Goal: Contribute content: Add original content to the website for others to see

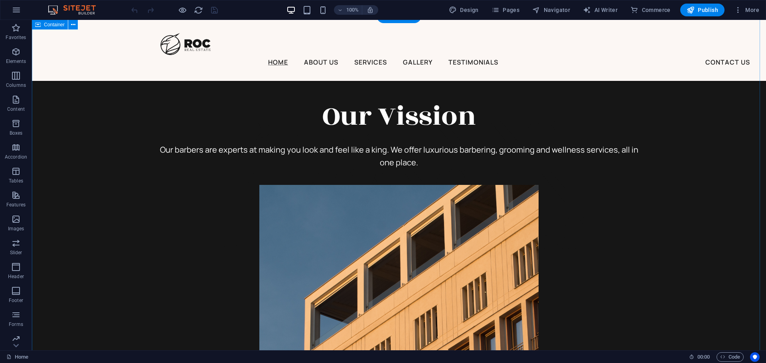
scroll to position [203, 0]
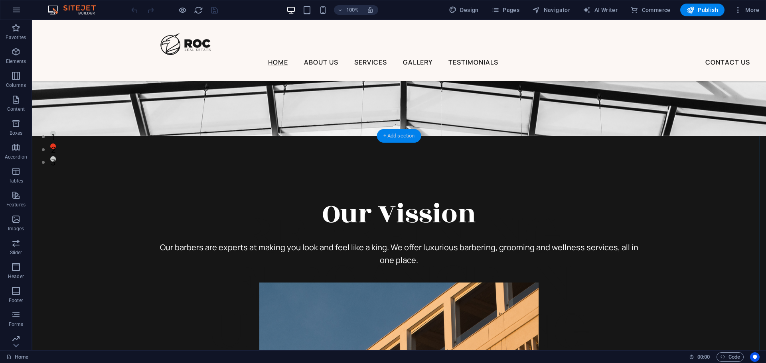
click at [391, 136] on div "+ Add section" at bounding box center [399, 136] width 44 height 14
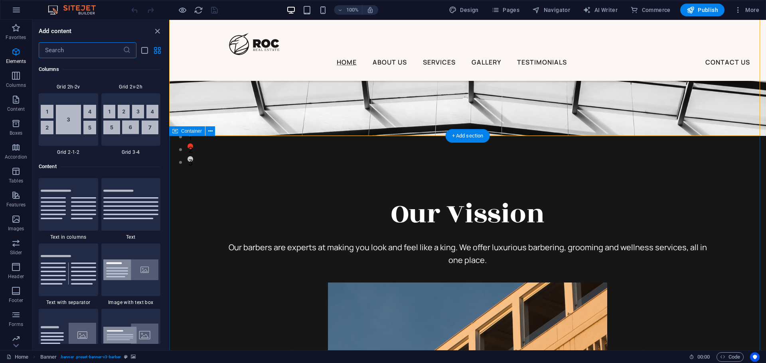
scroll to position [1396, 0]
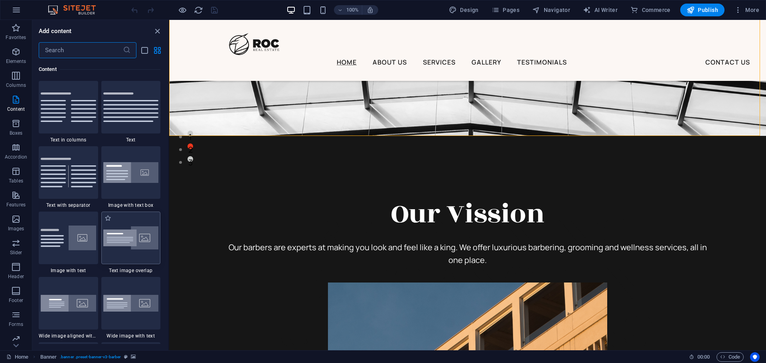
click at [143, 247] on img at bounding box center [130, 239] width 55 height 24
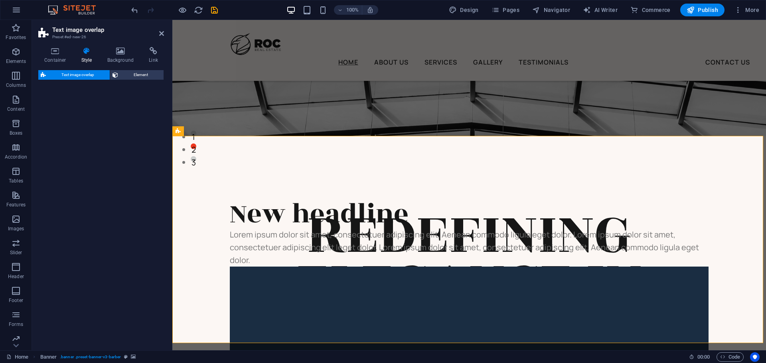
select select "rem"
select select "px"
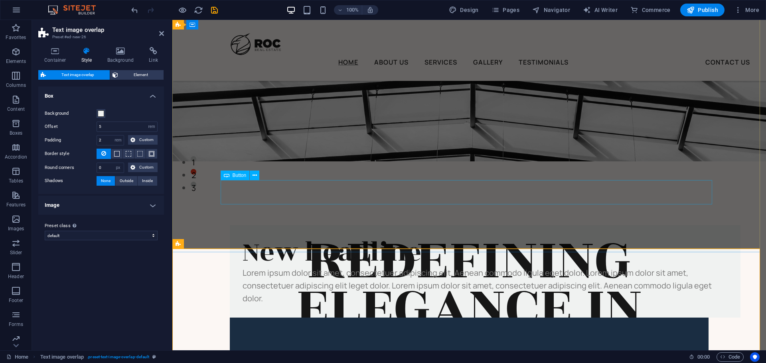
scroll to position [256, 0]
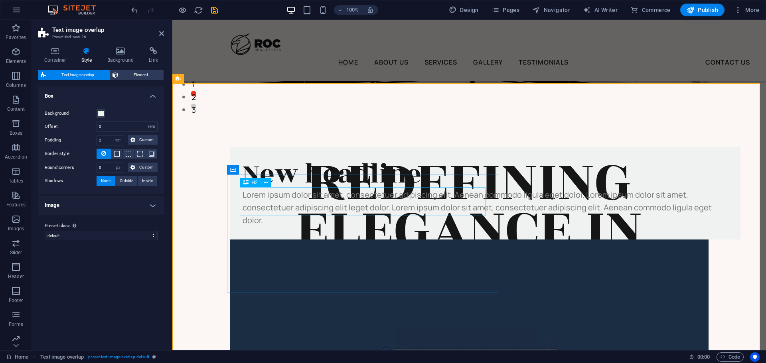
click at [387, 189] on div "New headline" at bounding box center [485, 174] width 485 height 29
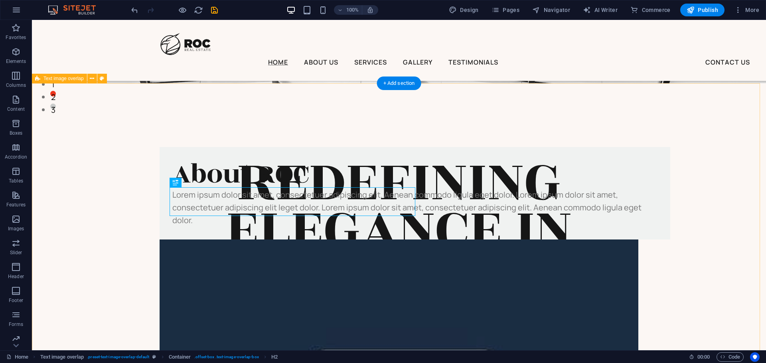
click at [701, 157] on div "About ROC Lorem ipsum dolor sit amet, consectetuer adipiscing elit. Aenean comm…" at bounding box center [399, 366] width 734 height 566
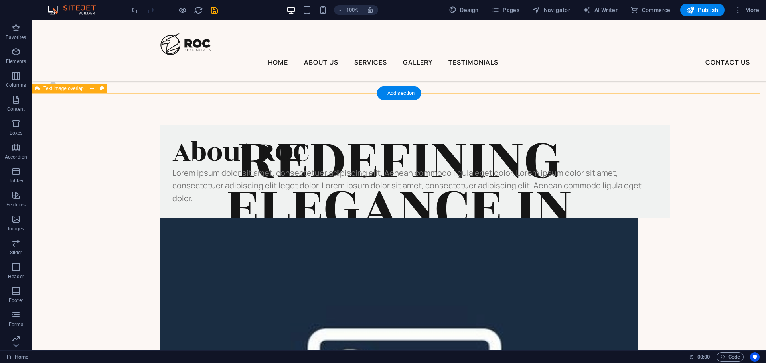
scroll to position [282, 0]
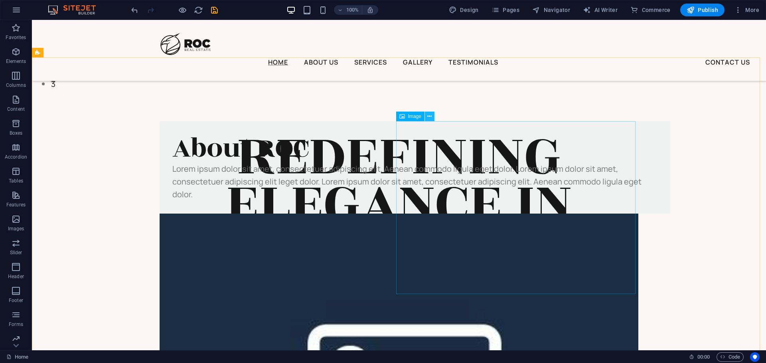
click at [427, 114] on button at bounding box center [430, 117] width 10 height 10
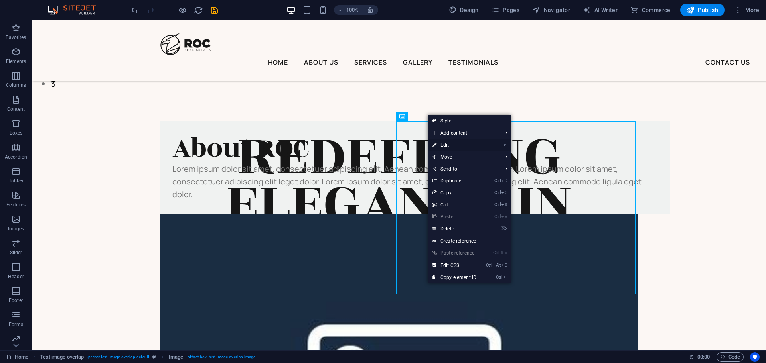
click at [452, 145] on link "⏎ Edit" at bounding box center [454, 145] width 53 height 12
select select "%"
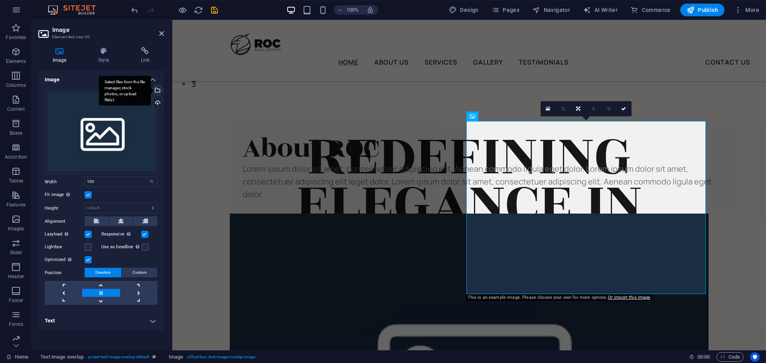
click at [161, 89] on div "Select files from the file manager, stock photos, or upload file(s)" at bounding box center [157, 91] width 12 height 12
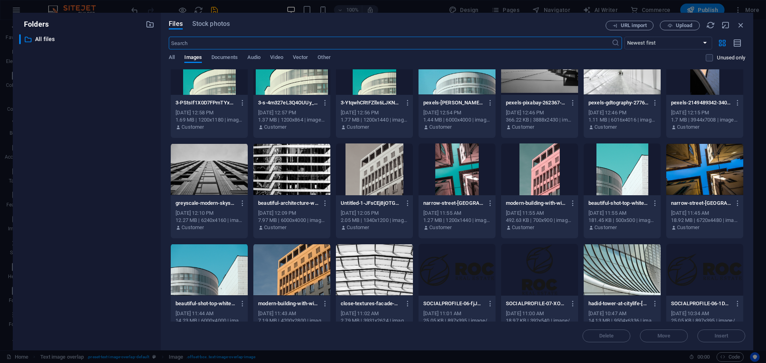
scroll to position [4, 0]
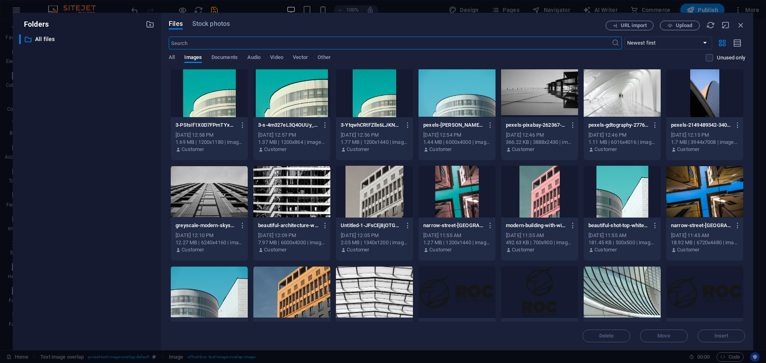
click at [714, 199] on div at bounding box center [704, 192] width 77 height 52
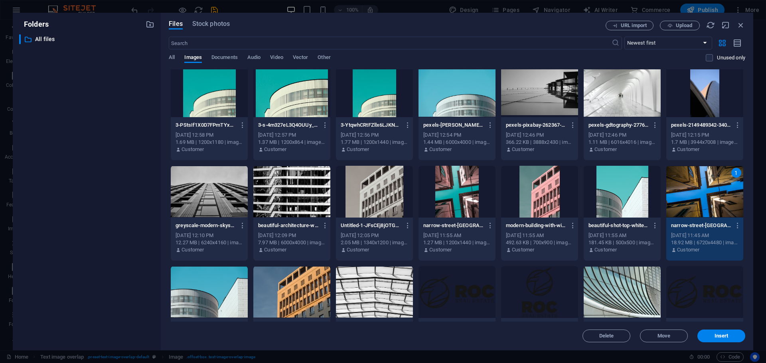
click at [714, 199] on div "1" at bounding box center [704, 192] width 77 height 52
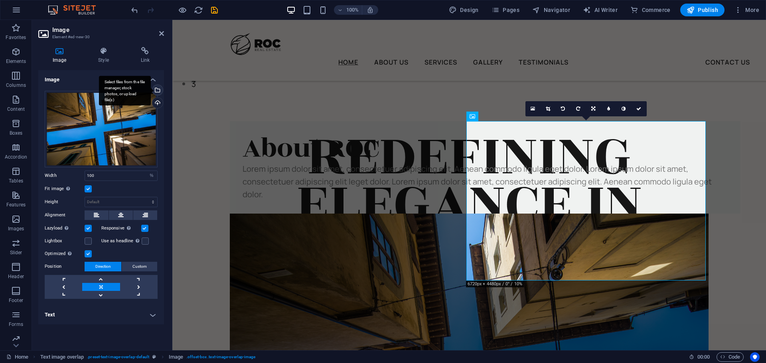
click at [157, 89] on div "Select files from the file manager, stock photos, or upload file(s)" at bounding box center [157, 91] width 12 height 12
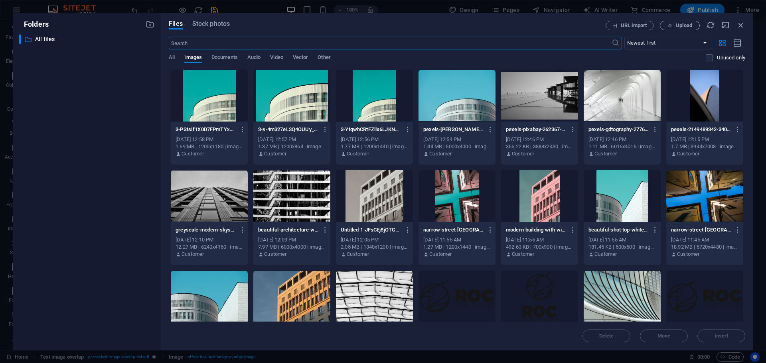
click at [468, 199] on div at bounding box center [456, 196] width 77 height 52
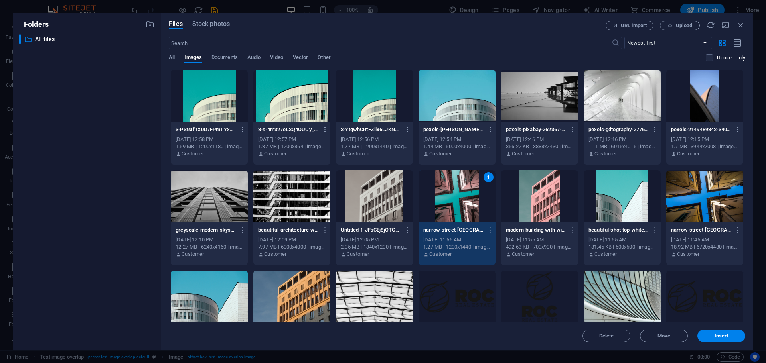
click at [468, 199] on div "1" at bounding box center [456, 196] width 77 height 52
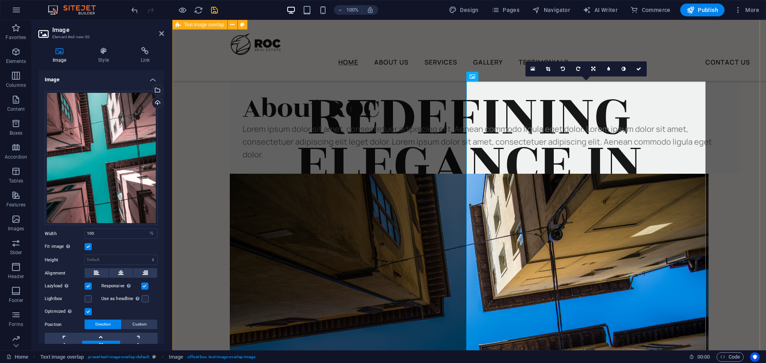
scroll to position [258, 0]
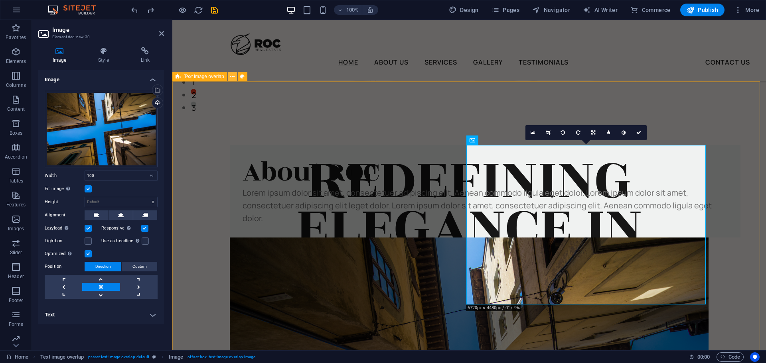
click at [234, 77] on icon at bounding box center [232, 77] width 4 height 8
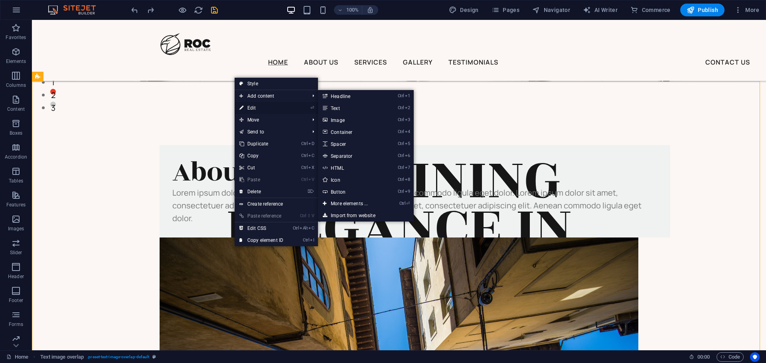
click at [267, 110] on link "⏎ Edit" at bounding box center [261, 108] width 53 height 12
select select "rem"
select select "px"
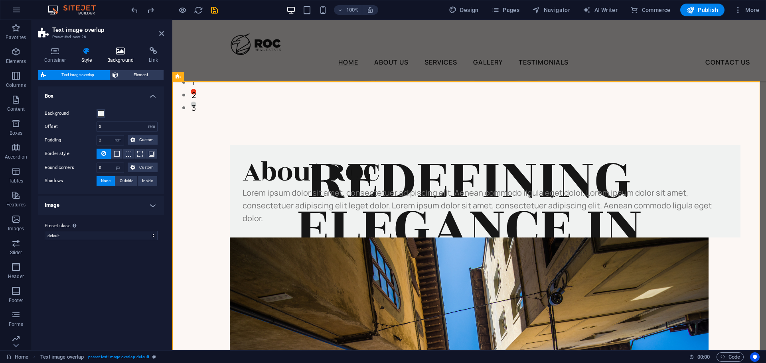
click at [118, 56] on h4 "Background" at bounding box center [122, 55] width 42 height 17
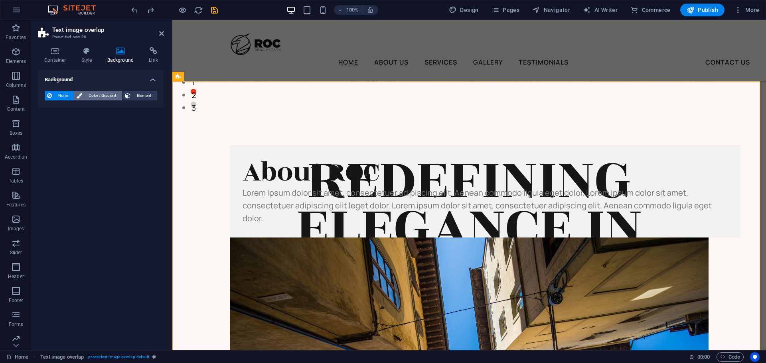
click at [104, 95] on span "Color / Gradient" at bounding box center [102, 96] width 35 height 10
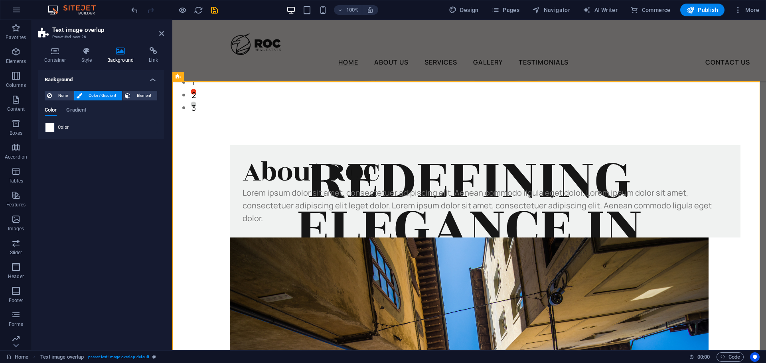
click at [48, 127] on span at bounding box center [49, 127] width 9 height 9
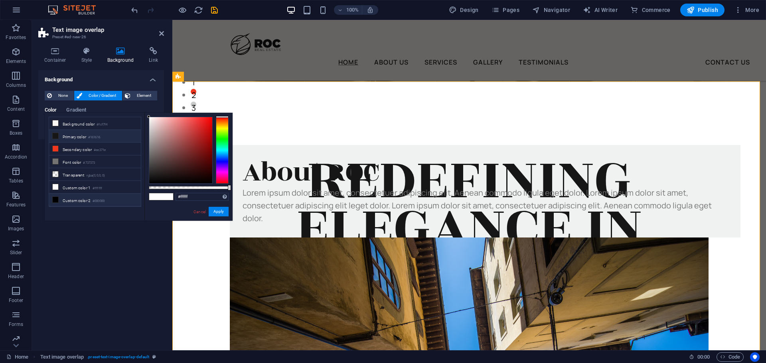
click at [65, 136] on li "Primary color #161616" at bounding box center [95, 136] width 92 height 13
type input "#161616"
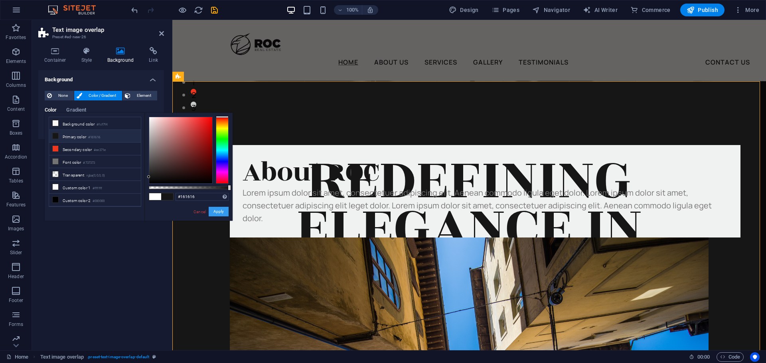
click at [215, 213] on button "Apply" at bounding box center [219, 212] width 20 height 10
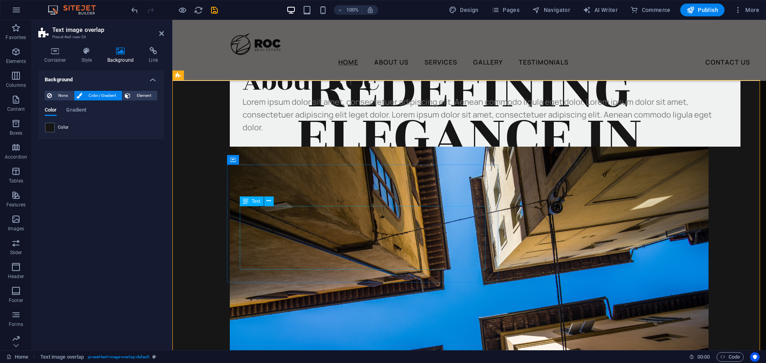
scroll to position [417, 0]
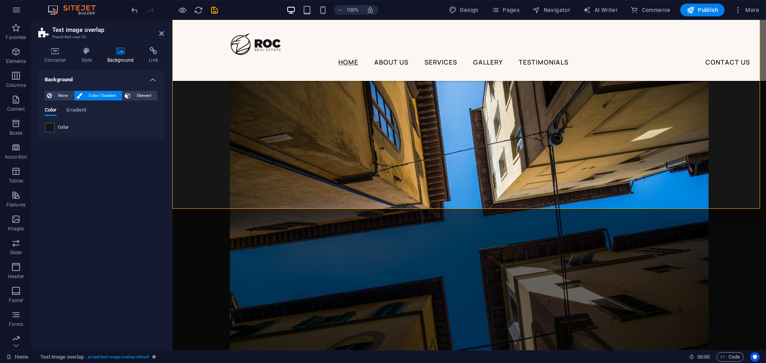
click at [74, 198] on div "Background None Color / Gradient Element Stretch background to full-width Color…" at bounding box center [101, 207] width 126 height 274
drag, startPoint x: 157, startPoint y: 36, endPoint x: 161, endPoint y: 31, distance: 6.2
click at [158, 35] on header "Text image overlap Preset #ed-new-26" at bounding box center [101, 30] width 126 height 21
click at [161, 31] on icon at bounding box center [161, 33] width 5 height 6
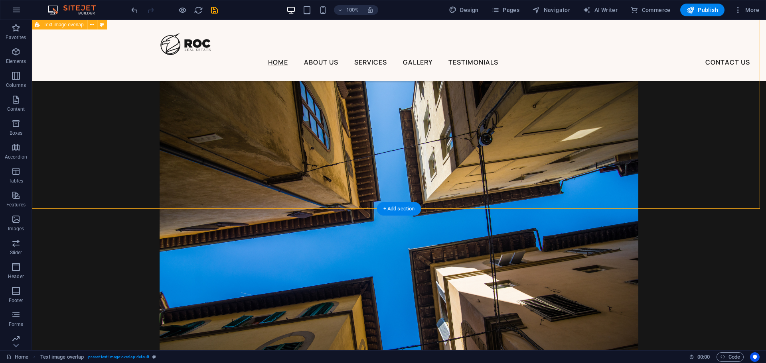
click at [709, 182] on div "About ROC Lorem ipsum dolor sit amet, consectetuer adipiscing elit. Aenean comm…" at bounding box center [399, 191] width 734 height 539
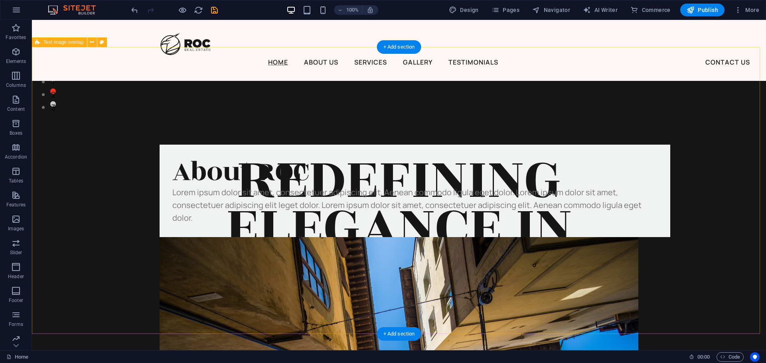
scroll to position [258, 0]
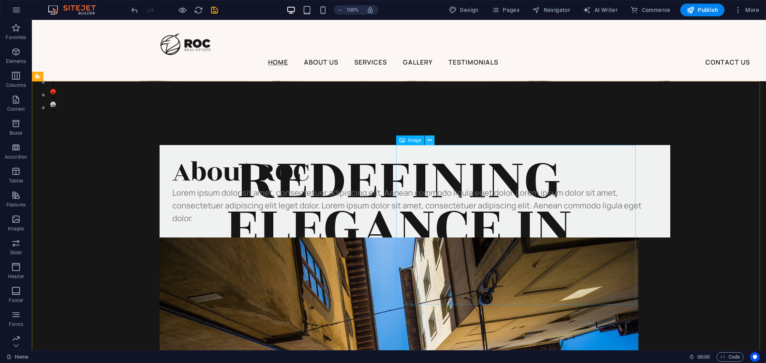
click at [428, 140] on icon at bounding box center [429, 140] width 4 height 8
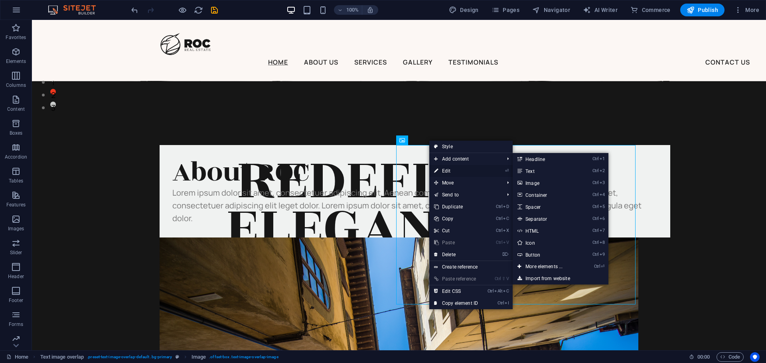
click at [454, 167] on link "⏎ Edit" at bounding box center [455, 171] width 53 height 12
select select "%"
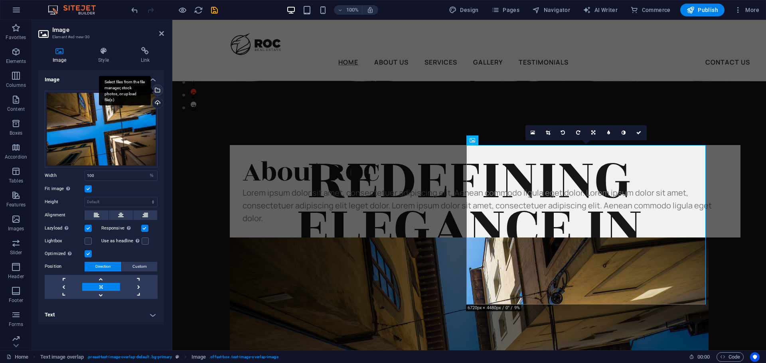
click at [158, 88] on div "Select files from the file manager, stock photos, or upload file(s)" at bounding box center [157, 91] width 12 height 12
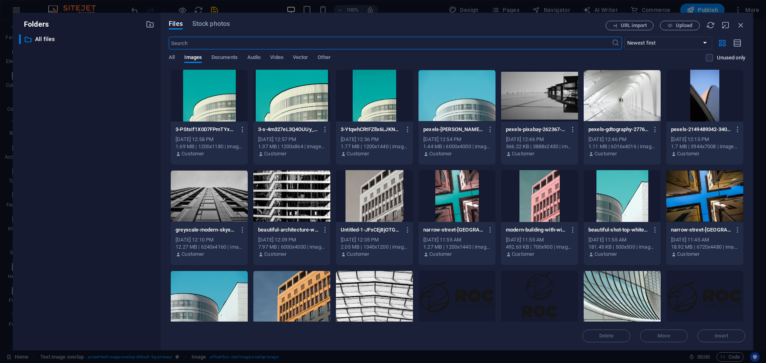
click at [396, 201] on div at bounding box center [374, 196] width 77 height 52
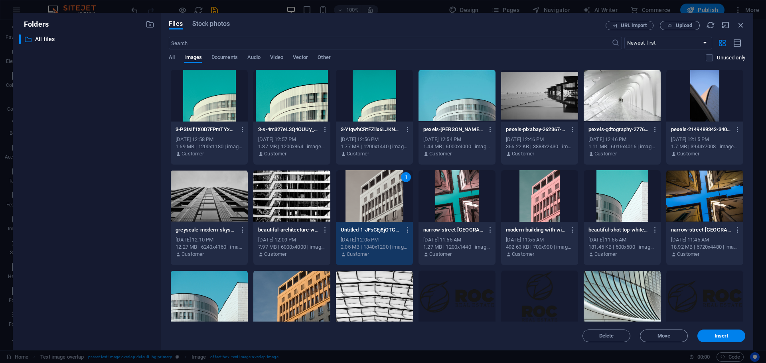
click at [396, 201] on div "1" at bounding box center [374, 196] width 77 height 52
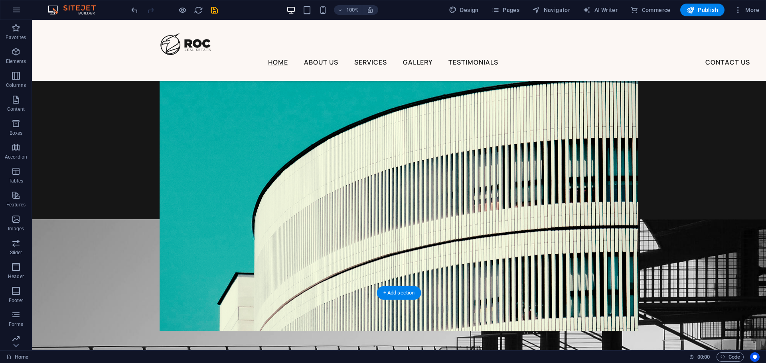
scroll to position [1516, 0]
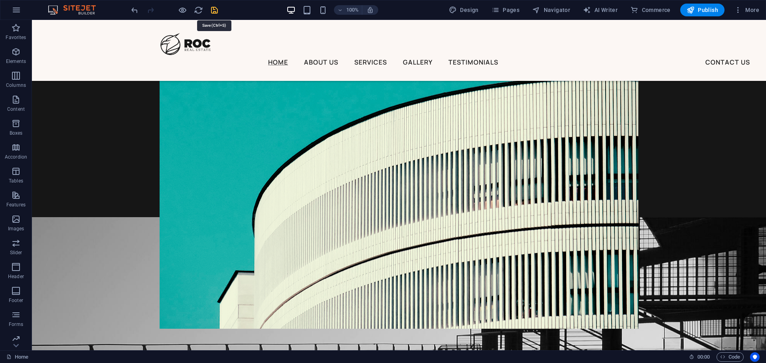
click at [214, 13] on icon "save" at bounding box center [214, 10] width 9 height 9
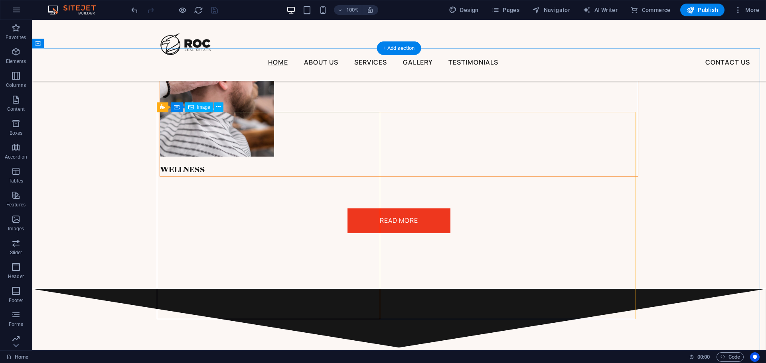
scroll to position [3430, 0]
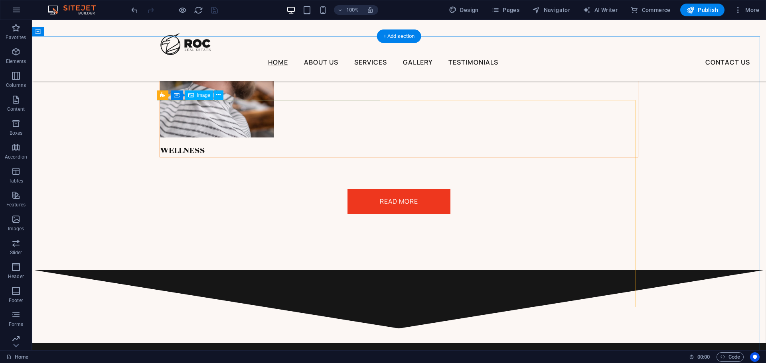
click at [220, 95] on icon at bounding box center [218, 95] width 4 height 8
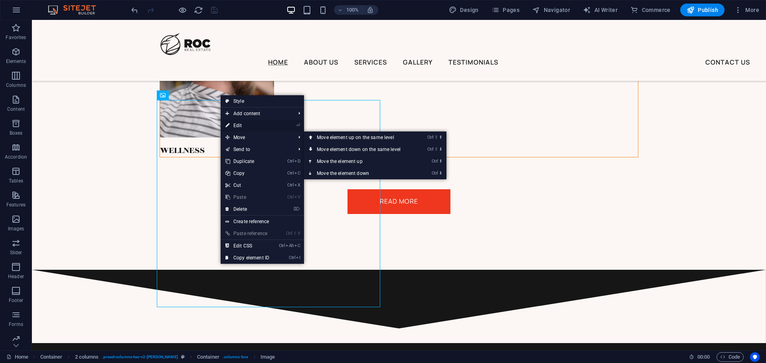
click at [240, 122] on link "⏎ Edit" at bounding box center [247, 126] width 53 height 12
select select "px"
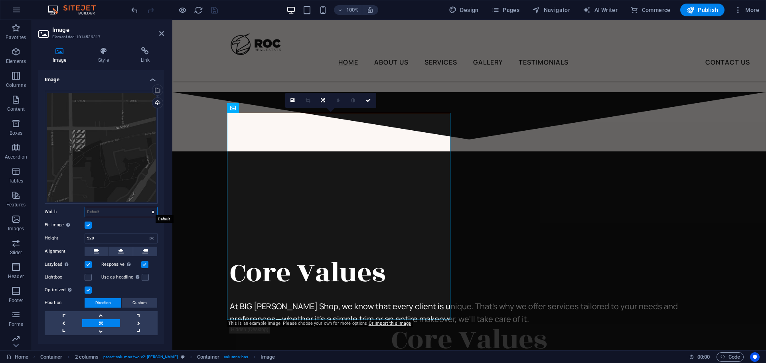
click at [112, 207] on select "Default auto px rem % em vh vw" at bounding box center [121, 212] width 72 height 10
select select "px"
click at [144, 207] on select "Default auto px rem % em vh vw" at bounding box center [121, 212] width 72 height 10
type input "520"
